Goal: Task Accomplishment & Management: Use online tool/utility

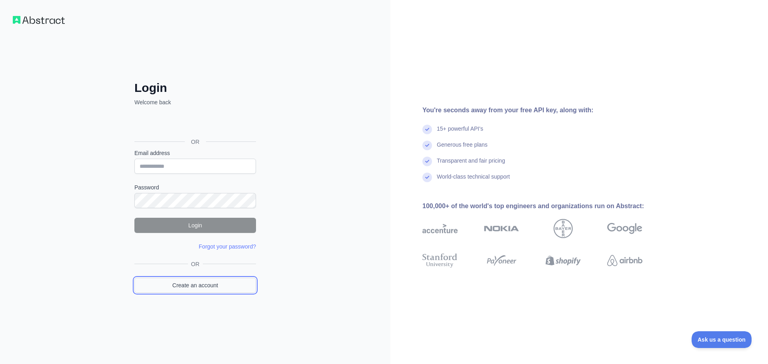
click at [232, 287] on link "Create an account" at bounding box center [195, 285] width 122 height 15
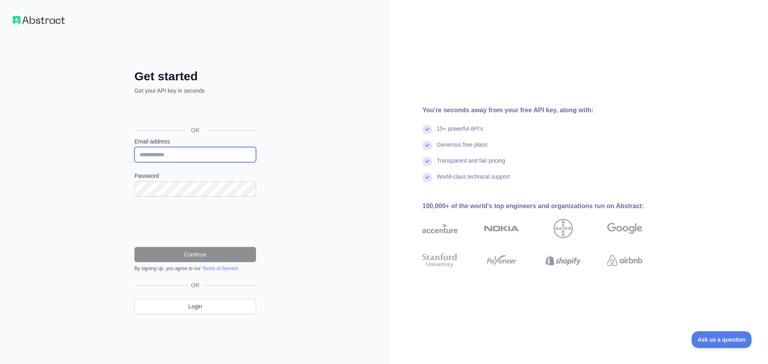
click at [174, 153] on input "Email address" at bounding box center [195, 154] width 122 height 15
paste input "**********"
type input "**********"
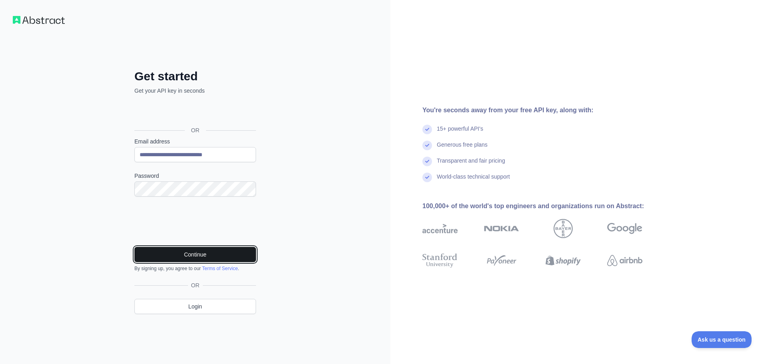
click at [186, 255] on button "Continue" at bounding box center [195, 254] width 122 height 15
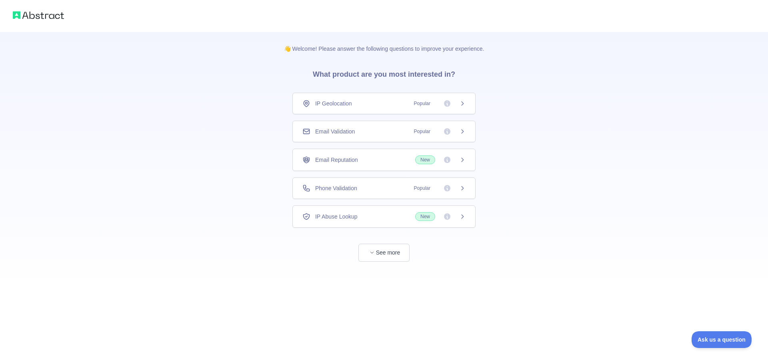
click at [349, 136] on div "Email Validation Popular" at bounding box center [383, 132] width 183 height 22
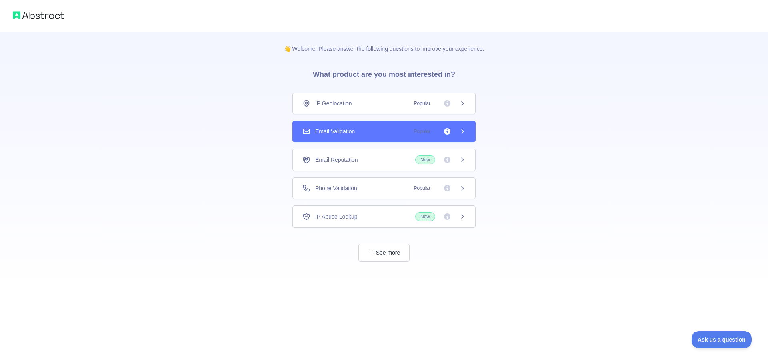
click at [368, 129] on div "Email Validation Popular" at bounding box center [383, 132] width 163 height 8
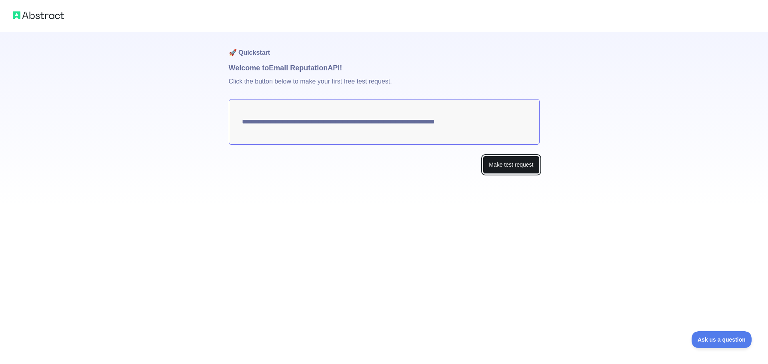
click at [520, 162] on button "Make test request" at bounding box center [511, 165] width 56 height 18
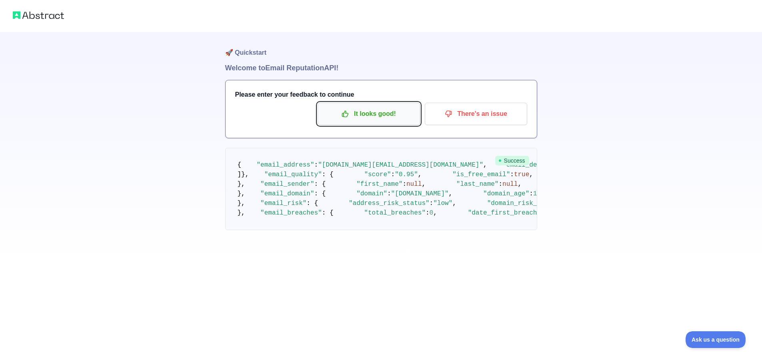
click at [346, 115] on icon "button" at bounding box center [345, 114] width 8 height 8
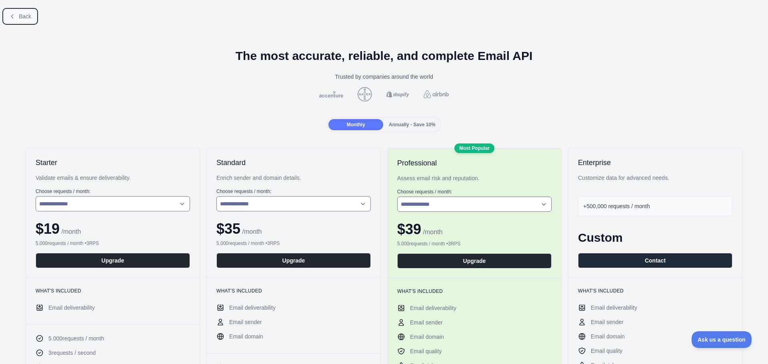
click at [28, 17] on span "Back" at bounding box center [25, 16] width 12 height 6
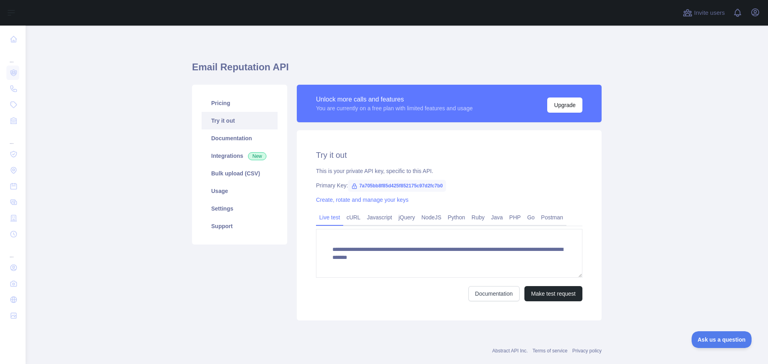
click at [387, 185] on span "7a705bb8f85d425f852175c97d2fc7b0" at bounding box center [397, 186] width 98 height 12
copy span "7a705bb8f85d425f852175c97d2fc7b0"
click at [230, 292] on div "Pricing Try it out Documentation Integrations New Bulk upload (CSV) Usage Setti…" at bounding box center [239, 203] width 105 height 236
